Goal: Task Accomplishment & Management: Manage account settings

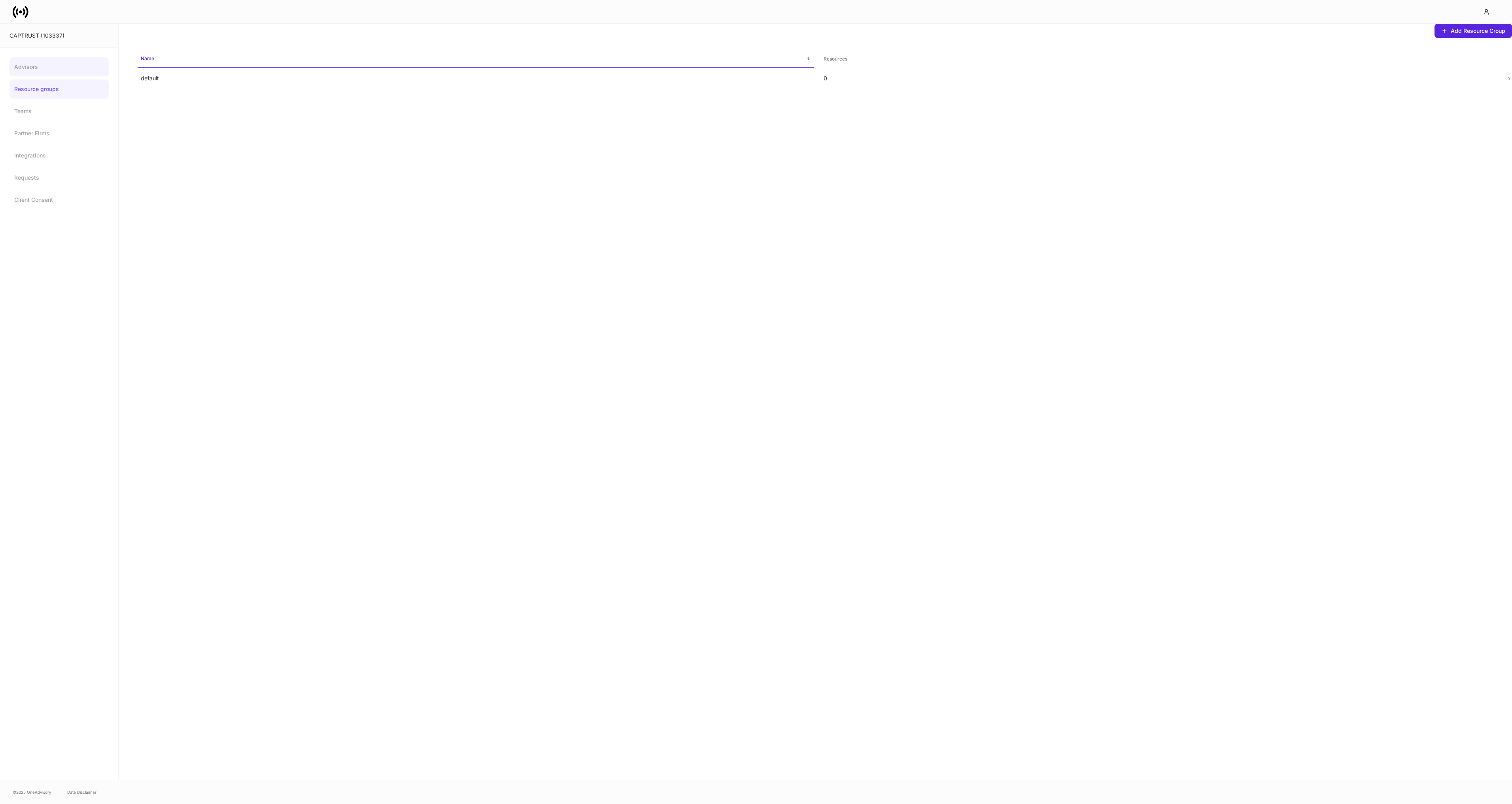
click at [52, 70] on link "Advisors" at bounding box center [59, 67] width 99 height 19
click at [997, 95] on p "Not yet invited" at bounding box center [920, 92] width 193 height 6
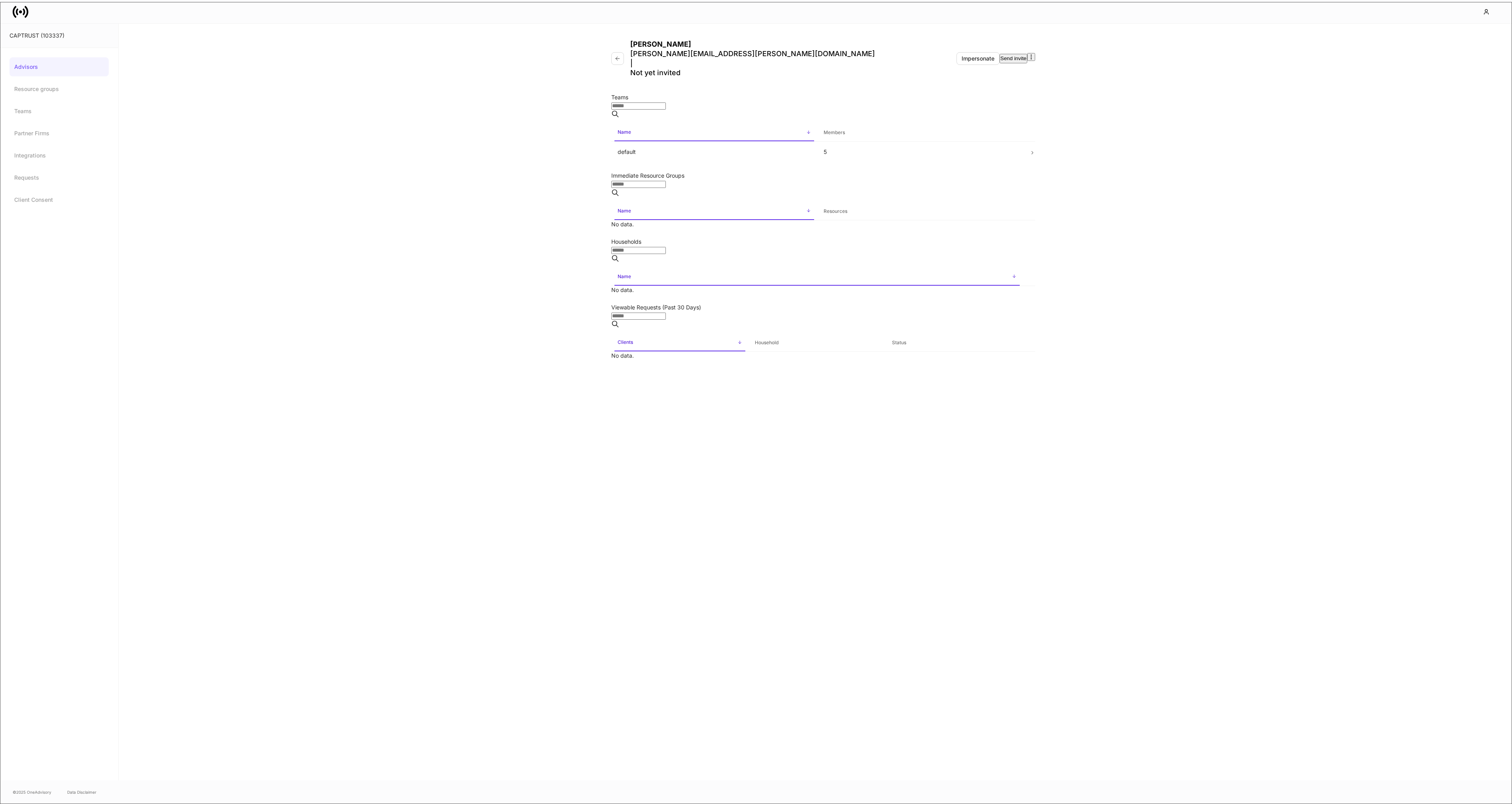
click at [1028, 54] on icon "button" at bounding box center [1031, 57] width 6 height 6
click at [1072, 803] on div at bounding box center [756, 804] width 1512 height 0
click at [621, 52] on button "button" at bounding box center [617, 59] width 13 height 13
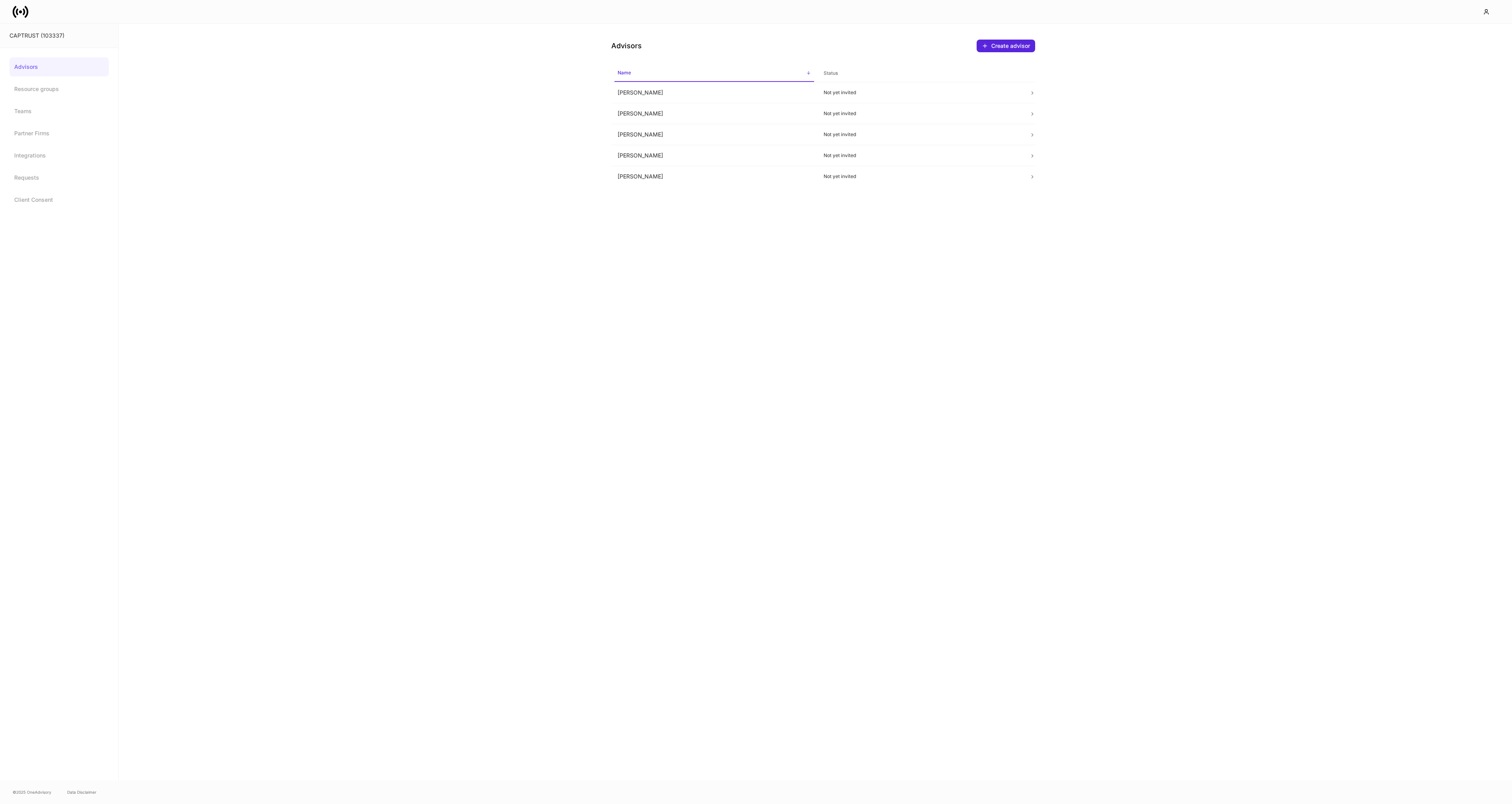
click at [26, 13] on icon at bounding box center [21, 12] width 16 height 16
